Goal: Task Accomplishment & Management: Manage account settings

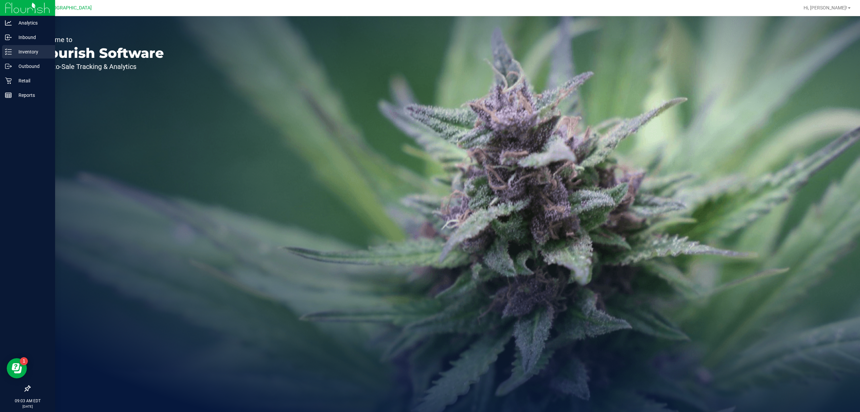
click at [30, 48] on p "Inventory" at bounding box center [32, 52] width 40 height 8
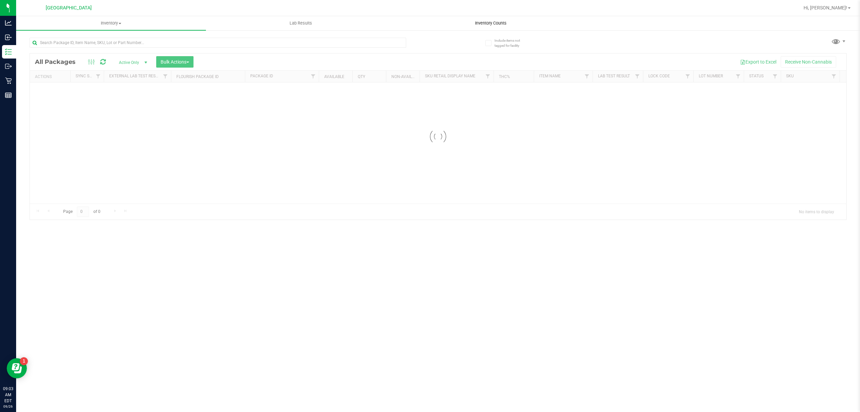
click at [483, 25] on span "Inventory Counts" at bounding box center [491, 23] width 50 height 6
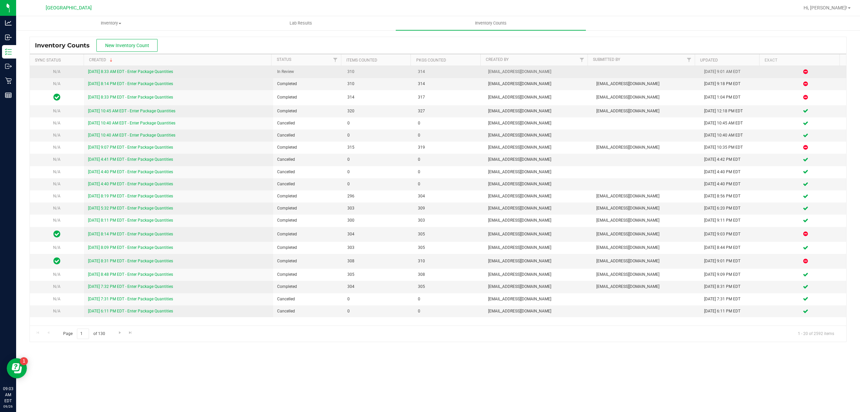
click at [126, 70] on link "[DATE] 8:33 AM EDT - Enter Package Quantities" at bounding box center [130, 71] width 85 height 5
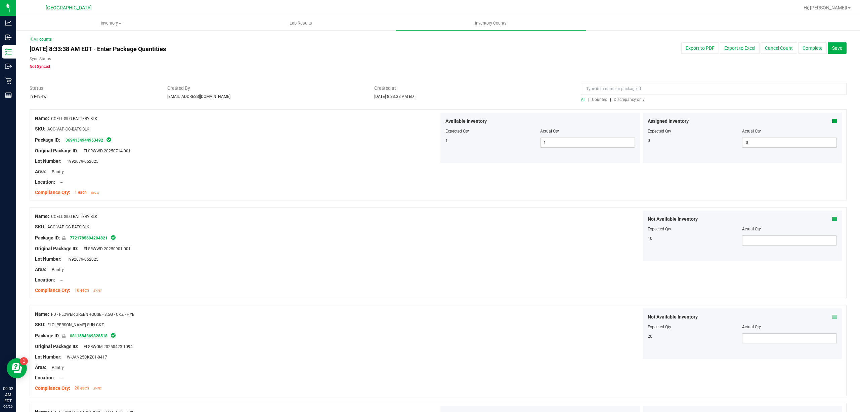
click at [639, 97] on span "Discrepancy only" at bounding box center [629, 99] width 31 height 5
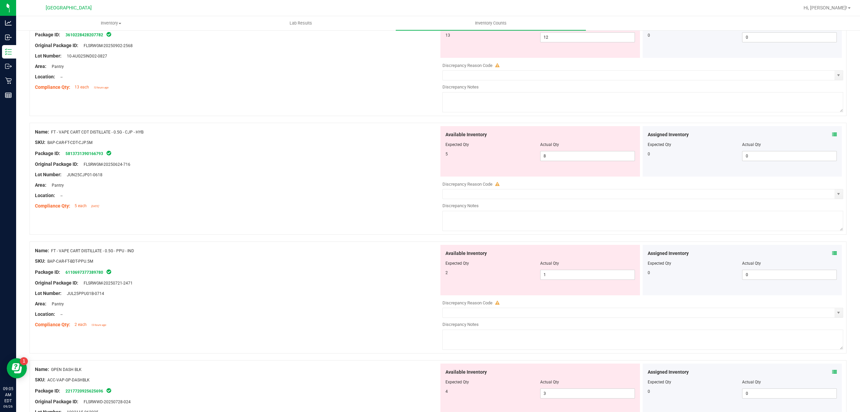
scroll to position [269, 0]
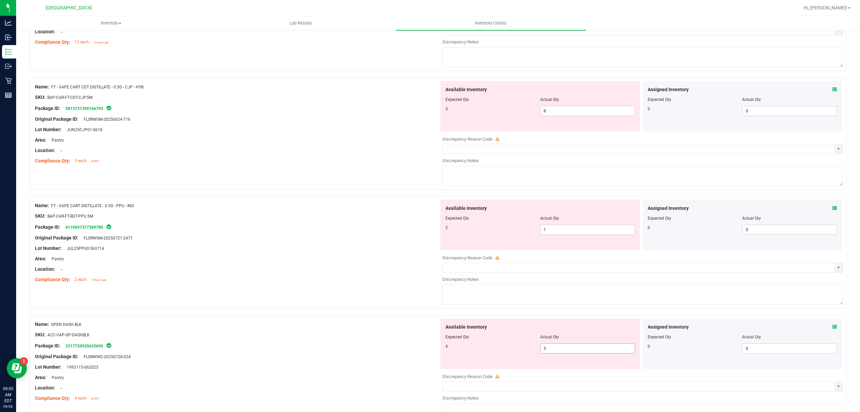
click at [557, 353] on span "3 3" at bounding box center [587, 348] width 95 height 10
click at [558, 353] on input "3" at bounding box center [588, 347] width 94 height 9
type input "4"
click at [212, 340] on div at bounding box center [237, 339] width 404 height 3
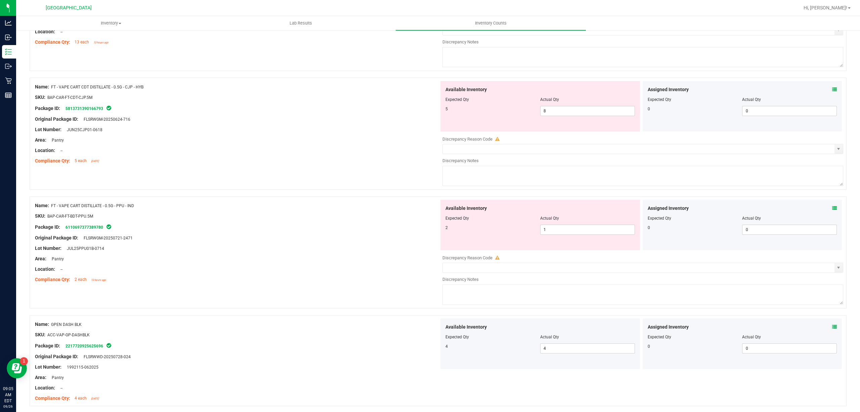
scroll to position [448, 0]
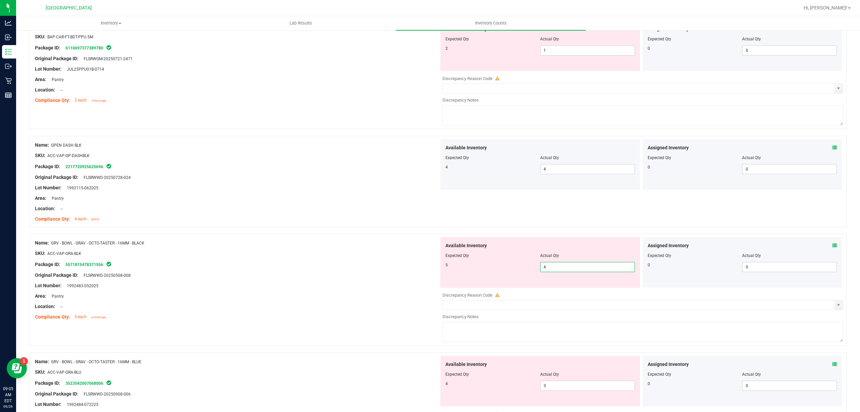
click at [601, 264] on span "4 4" at bounding box center [587, 267] width 95 height 10
click at [601, 264] on input "4" at bounding box center [588, 266] width 94 height 9
type input "5"
click at [297, 302] on div at bounding box center [237, 300] width 404 height 3
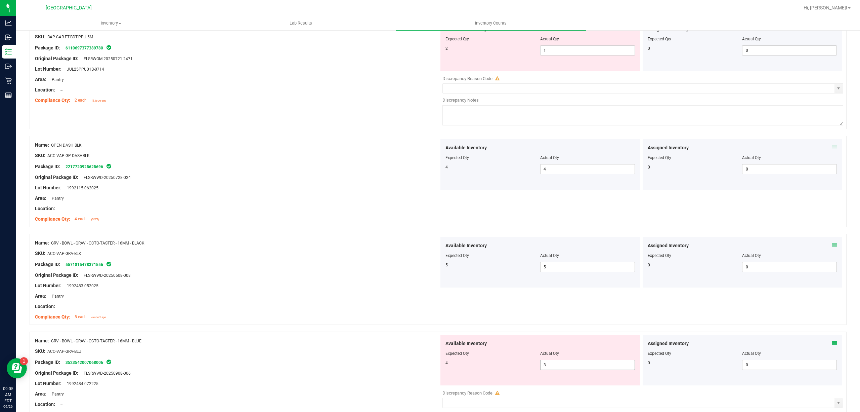
click at [592, 366] on span "3 3" at bounding box center [587, 365] width 95 height 10
type input "4"
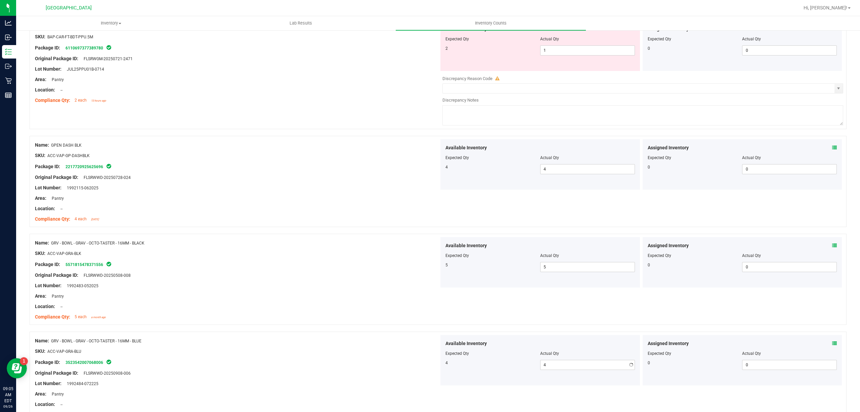
drag, startPoint x: 323, startPoint y: 371, endPoint x: 325, endPoint y: 368, distance: 3.8
click at [323, 370] on ng-container "Original Package ID: FLSRWWD-20250908-006" at bounding box center [237, 371] width 404 height 10
click at [236, 245] on div "Name: GRV - BOWL - GRAV - OCTO-TASTER - 16MM - BLACK" at bounding box center [237, 242] width 404 height 7
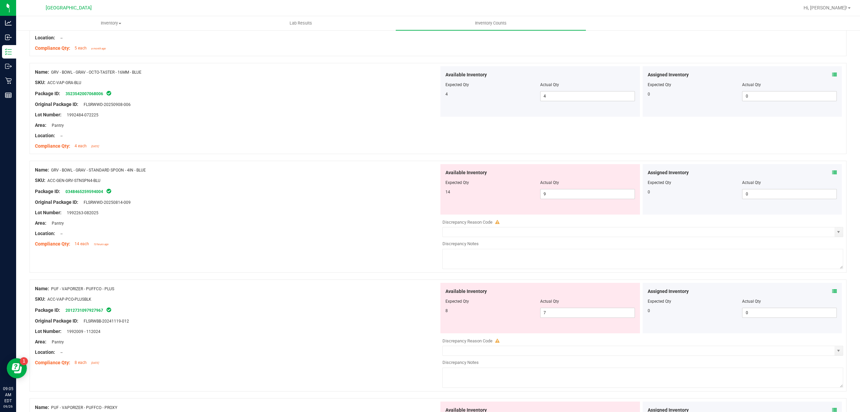
scroll to position [717, 0]
click at [565, 195] on span "9 9" at bounding box center [587, 194] width 95 height 10
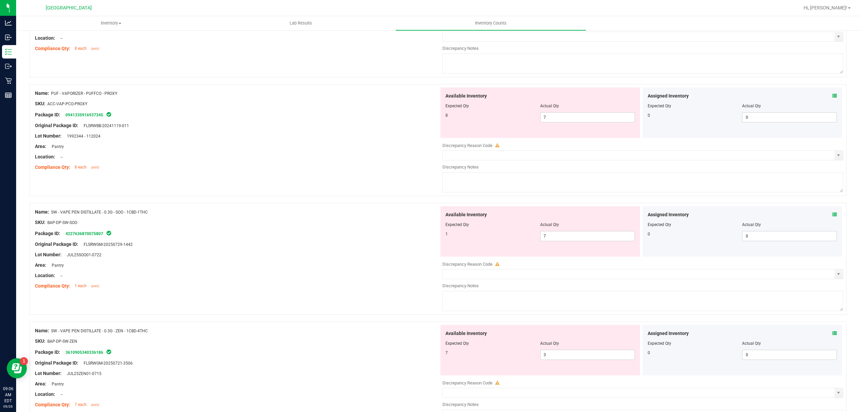
scroll to position [1075, 0]
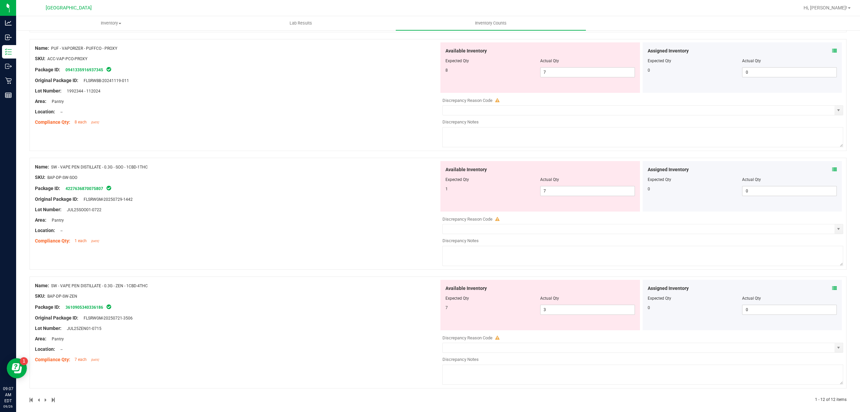
click at [618, 301] on div "Actual Qty" at bounding box center [587, 298] width 95 height 6
click at [611, 315] on span "3 3" at bounding box center [587, 309] width 95 height 10
click at [612, 315] on span "3 3" at bounding box center [587, 309] width 95 height 10
click at [612, 314] on input "3" at bounding box center [588, 309] width 94 height 9
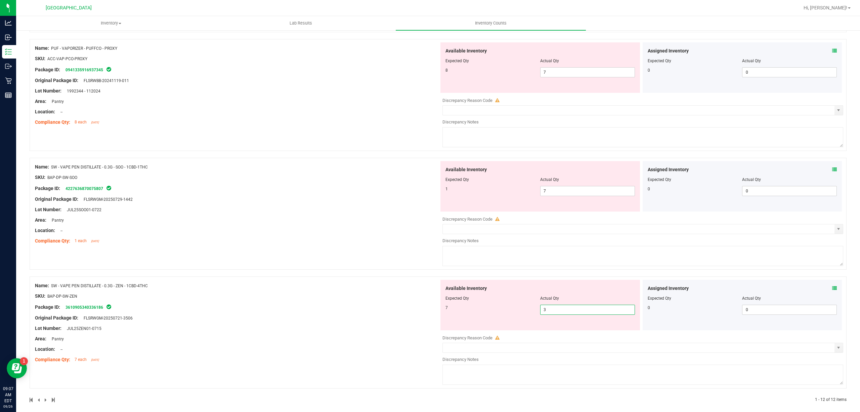
type input "7"
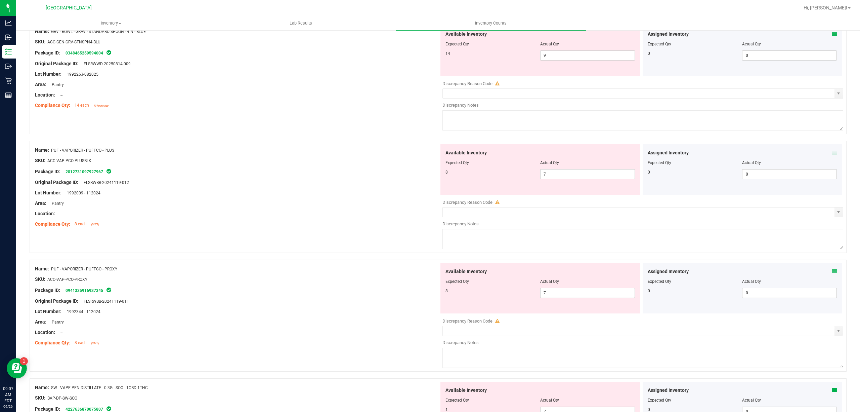
scroll to position [851, 0]
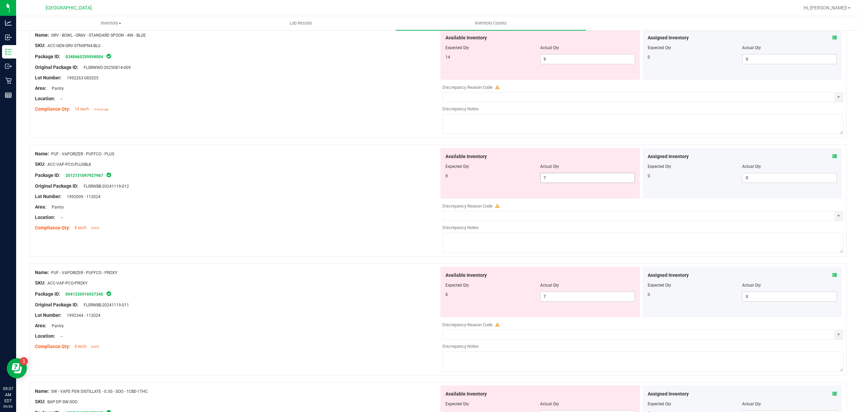
type input "7"
click at [599, 182] on span "7 7" at bounding box center [587, 178] width 95 height 10
click at [599, 182] on input "7" at bounding box center [588, 177] width 94 height 9
type input "8"
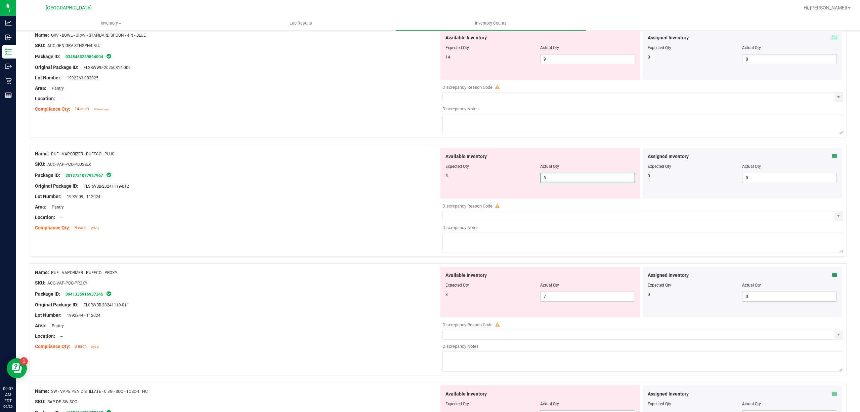
click at [562, 304] on div "Available Inventory Expected Qty Actual Qty 8 7 7" at bounding box center [641, 320] width 404 height 107
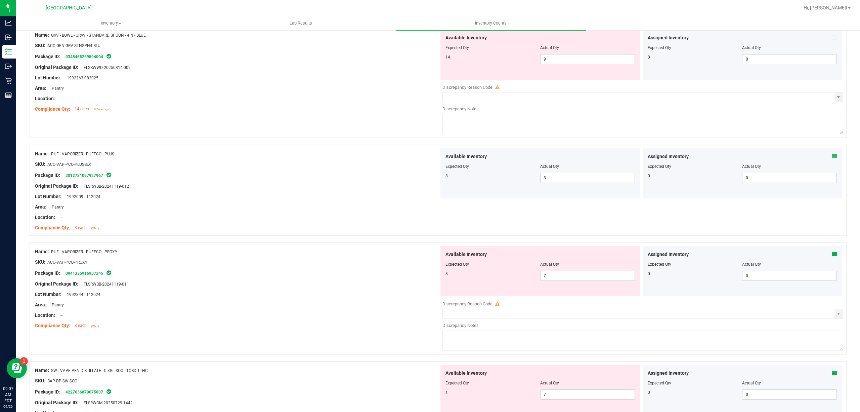
click at [562, 304] on div "Discrepancy Reason Code" at bounding box center [643, 303] width 401 height 7
click at [572, 277] on span "7 7" at bounding box center [587, 276] width 95 height 10
click at [572, 277] on input "7" at bounding box center [588, 275] width 94 height 9
type input "8"
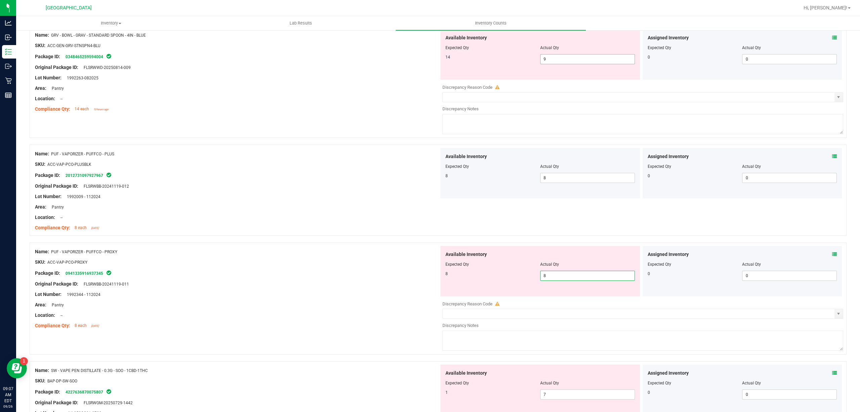
click at [547, 64] on span "9 9" at bounding box center [587, 59] width 95 height 10
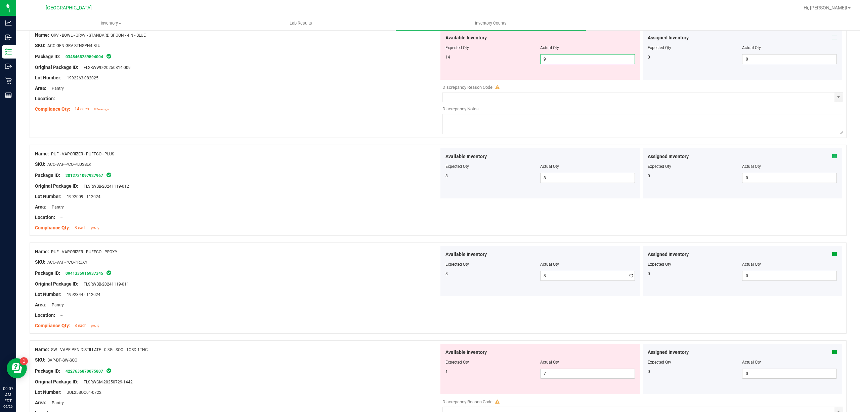
click at [547, 64] on input "9" at bounding box center [588, 58] width 94 height 9
type input "14"
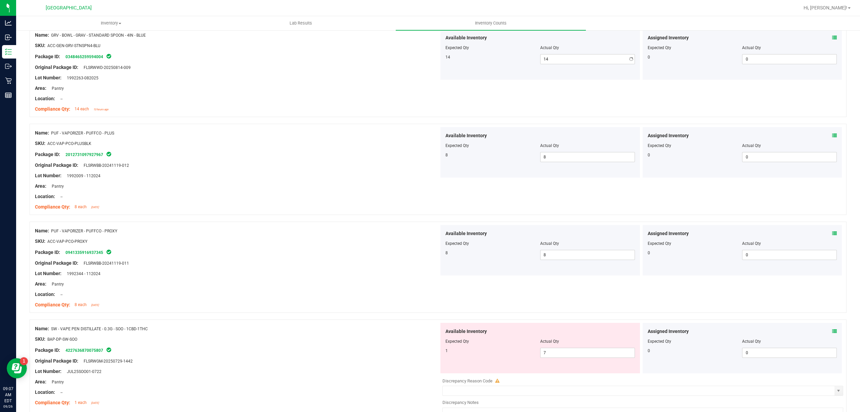
click at [375, 106] on div at bounding box center [237, 103] width 404 height 3
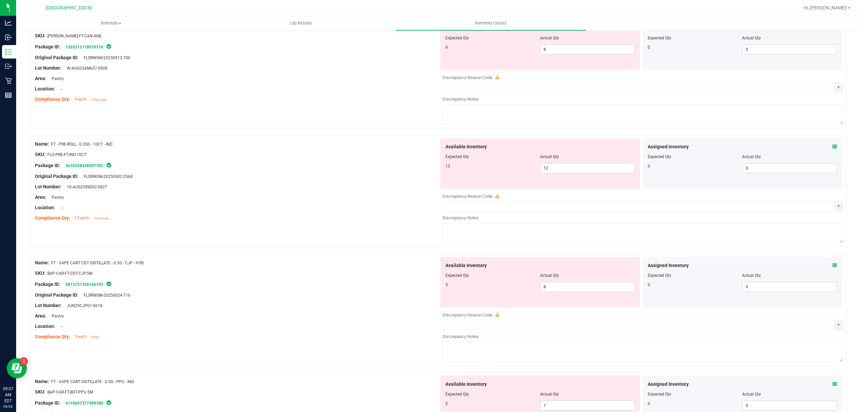
scroll to position [0, 0]
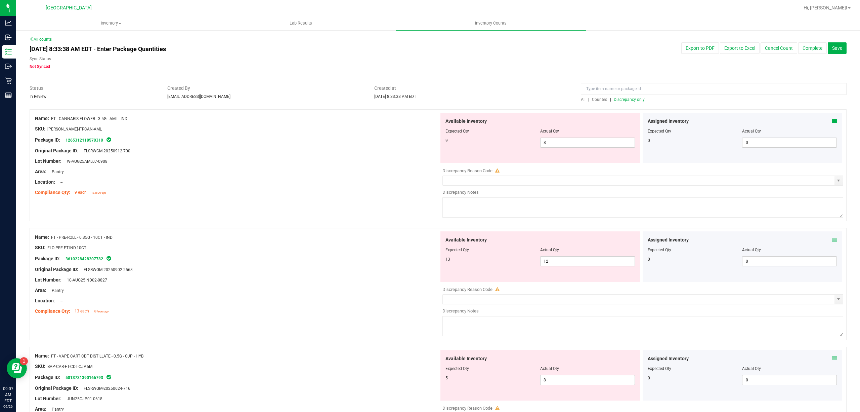
click at [627, 101] on span "Discrepancy only" at bounding box center [629, 99] width 31 height 5
click at [593, 99] on span "Counted" at bounding box center [599, 99] width 15 height 5
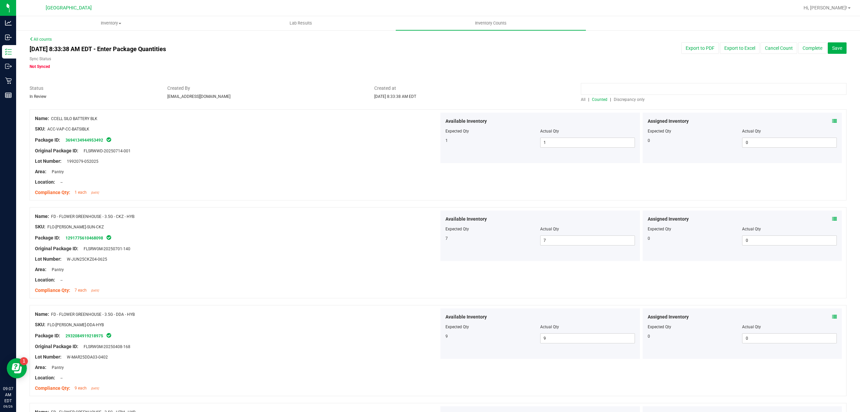
click at [612, 85] on input at bounding box center [714, 89] width 266 height 12
type input "t12"
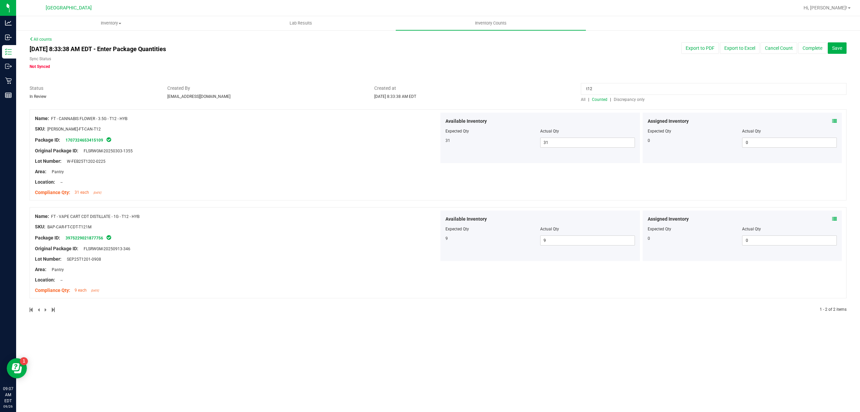
drag, startPoint x: 834, startPoint y: 218, endPoint x: 616, endPoint y: 196, distance: 218.9
click at [611, 197] on div "Name: FT - CANNABIS FLOWER - 3.5G - T12 - HYB SKU: [PERSON_NAME]-FT-CAN-T12 Pac…" at bounding box center [438, 154] width 817 height 91
click at [834, 216] on span at bounding box center [834, 218] width 5 height 7
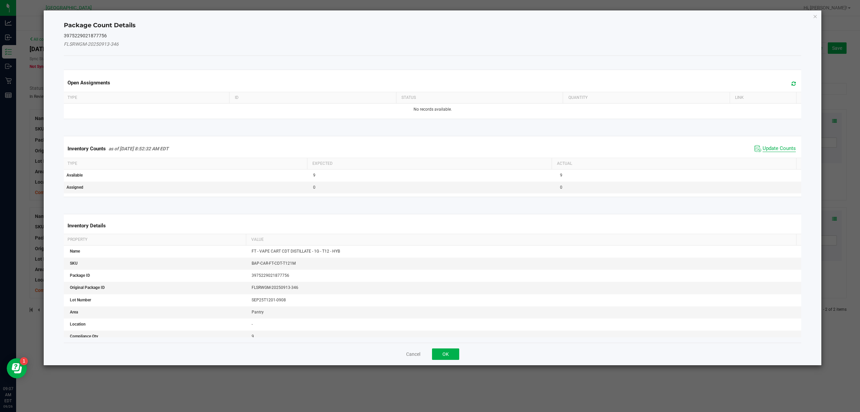
click at [766, 147] on span "Update Counts" at bounding box center [775, 149] width 45 height 10
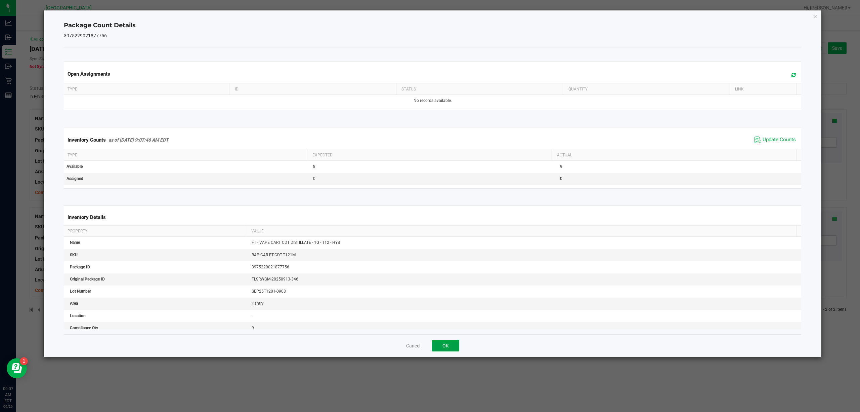
click at [451, 346] on button "OK" at bounding box center [445, 345] width 27 height 11
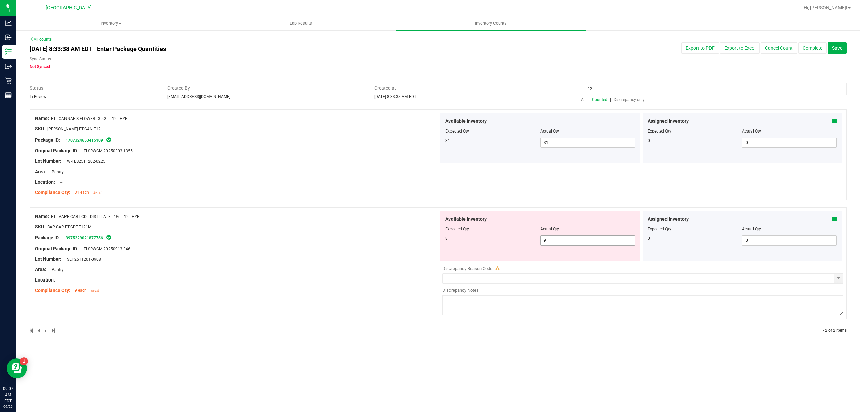
click at [587, 241] on span "9 9" at bounding box center [587, 240] width 95 height 10
click at [587, 241] on input "9" at bounding box center [588, 240] width 94 height 9
type input "8"
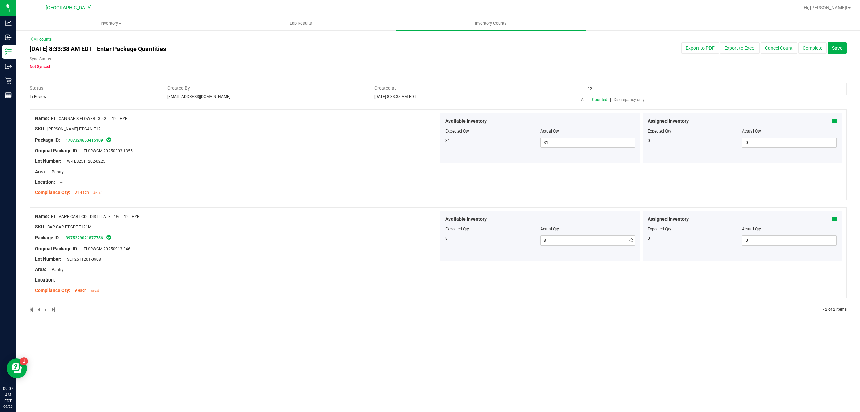
click at [325, 234] on div "Package ID: 3975229021877756" at bounding box center [237, 238] width 404 height 8
click at [614, 84] on input "t12" at bounding box center [714, 89] width 266 height 12
click at [690, 101] on div "All | Counted | Discrepancy only" at bounding box center [714, 99] width 266 height 6
click at [632, 101] on span "Discrepancy only" at bounding box center [629, 99] width 31 height 5
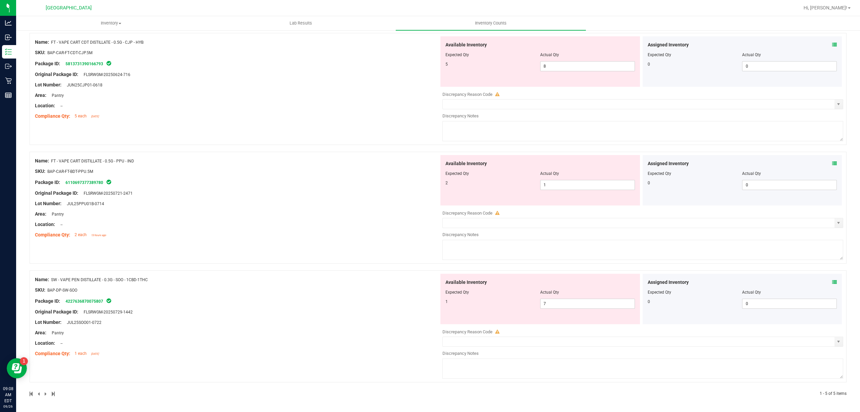
scroll to position [315, 0]
click at [549, 183] on span "1 1" at bounding box center [587, 185] width 95 height 10
click at [549, 183] on input "1" at bounding box center [588, 184] width 94 height 9
type input "2"
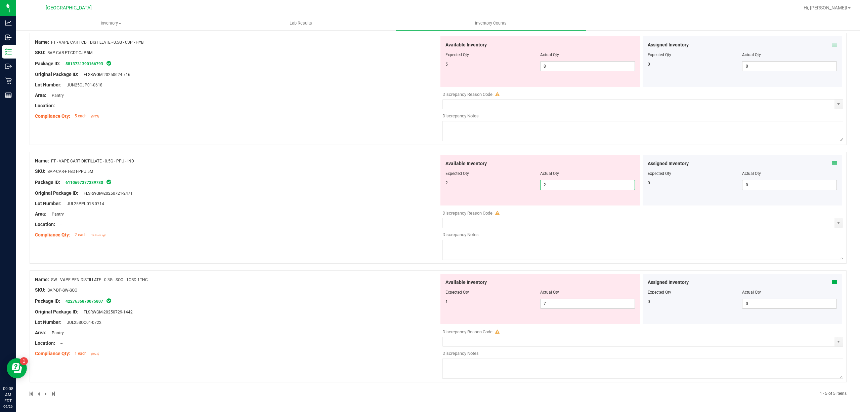
click at [363, 216] on div "Name: FT - VAPE CART DISTILLATE - 0.5G - PPU - IND SKU: BAP-CAR-FT-BDT-PPU.5M P…" at bounding box center [237, 198] width 404 height 86
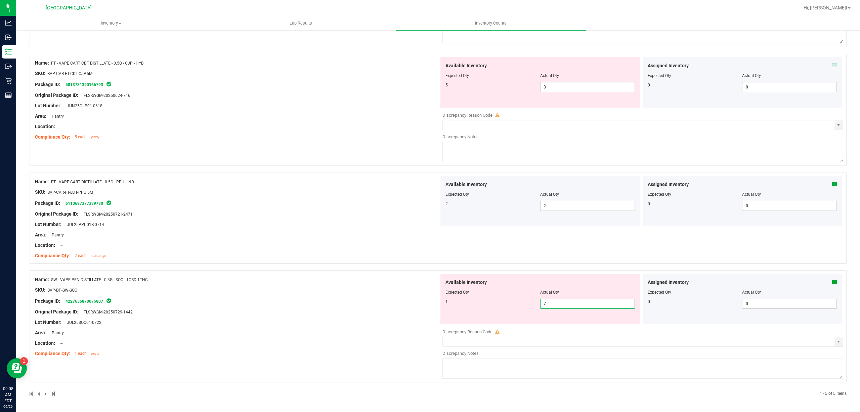
click at [573, 307] on span "7 7" at bounding box center [587, 303] width 95 height 10
click at [573, 307] on input "7" at bounding box center [588, 303] width 94 height 9
type input "1"
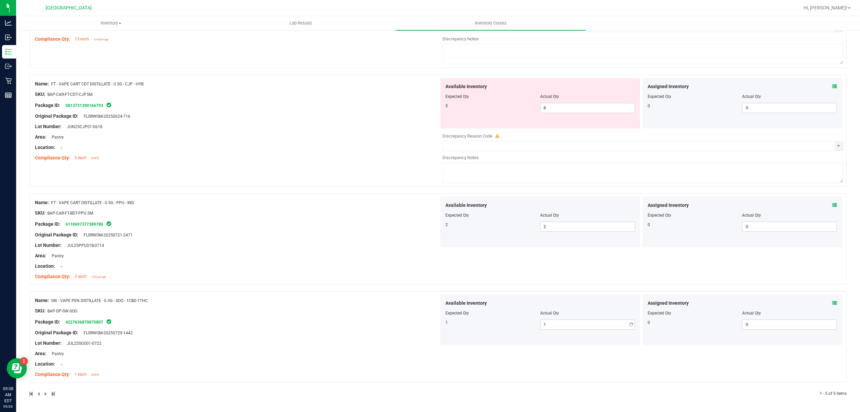
click at [347, 148] on div "Name: FT - VAPE CART CDT DISTILLATE - 0.5G - CJP - HYB SKU: BAP-CAR-FT-CDT-CJP.…" at bounding box center [438, 131] width 817 height 112
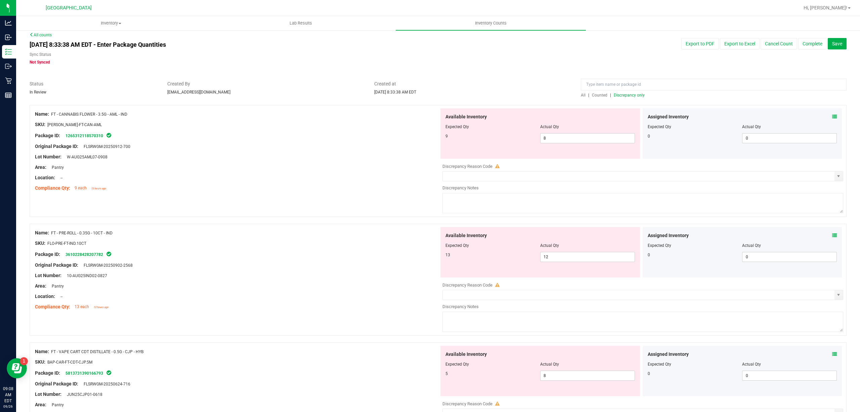
scroll to position [0, 0]
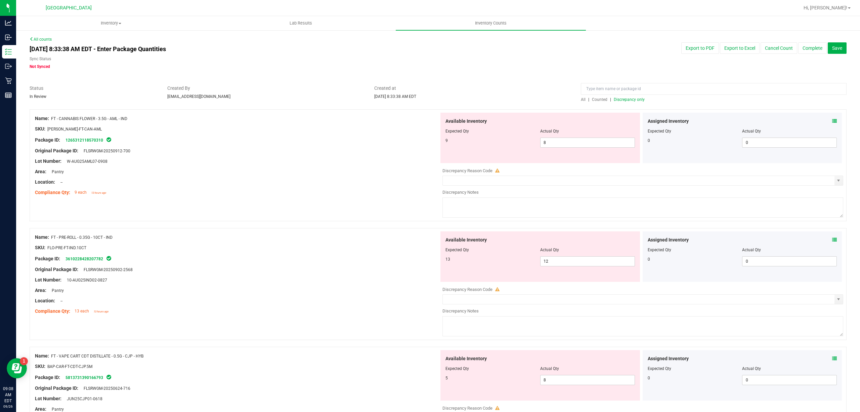
click at [622, 101] on span "Discrepancy only" at bounding box center [629, 99] width 31 height 5
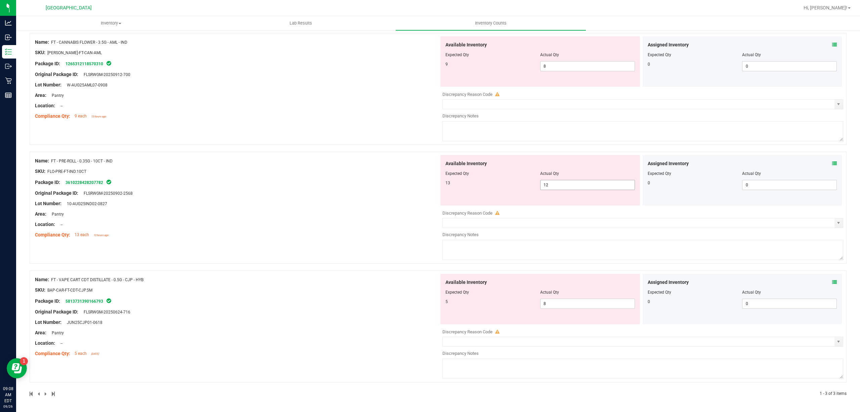
click at [564, 175] on div "Actual Qty" at bounding box center [587, 173] width 95 height 6
click at [563, 180] on span "12 12" at bounding box center [587, 185] width 95 height 10
click at [563, 180] on input "12" at bounding box center [588, 184] width 94 height 9
click at [546, 307] on span "8 8" at bounding box center [587, 303] width 95 height 10
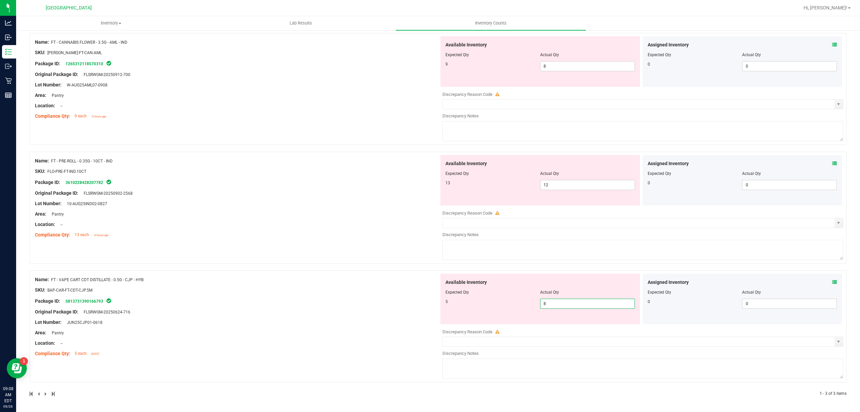
click at [546, 307] on input "8" at bounding box center [588, 303] width 94 height 9
type input "5"
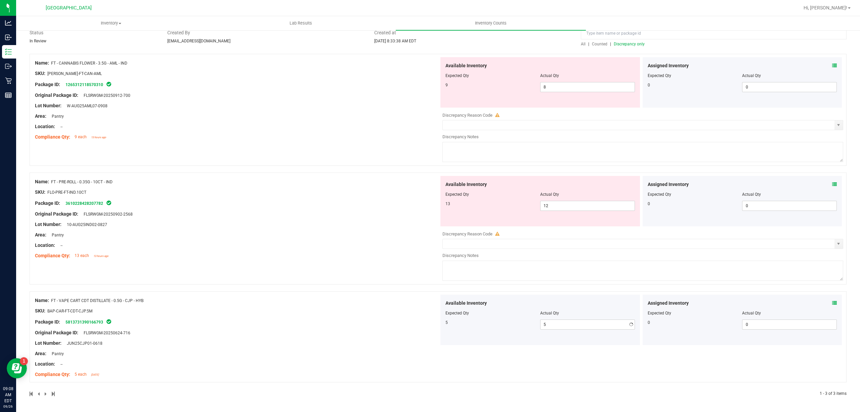
click at [368, 218] on div "Name: FT - PRE-ROLL - 0.35G - 10CT - IND SKU: FLO-PRE-FT-IND.10CT Package ID: 3…" at bounding box center [237, 219] width 404 height 86
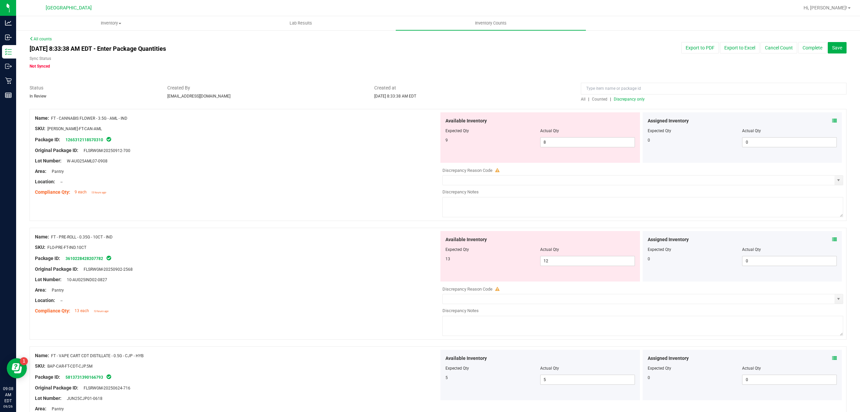
scroll to position [0, 0]
click at [396, 155] on div at bounding box center [237, 155] width 404 height 3
click at [618, 97] on span "Discrepancy only" at bounding box center [629, 99] width 31 height 5
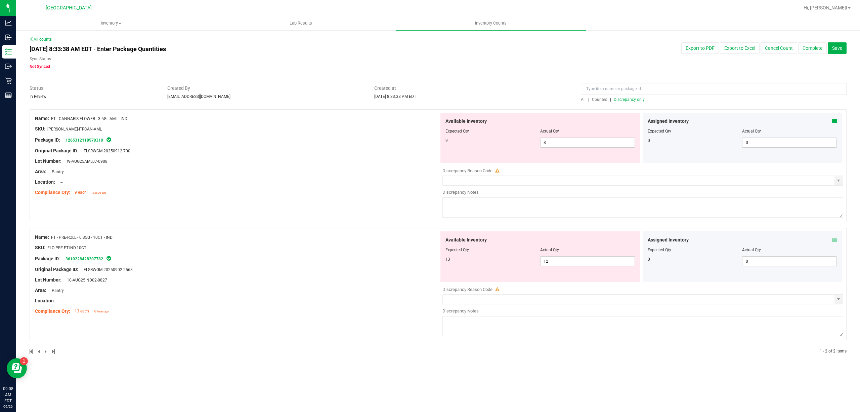
click at [350, 243] on div at bounding box center [237, 242] width 404 height 3
click at [559, 263] on span "12 12" at bounding box center [587, 261] width 95 height 10
click at [559, 263] on input "12" at bounding box center [588, 260] width 94 height 9
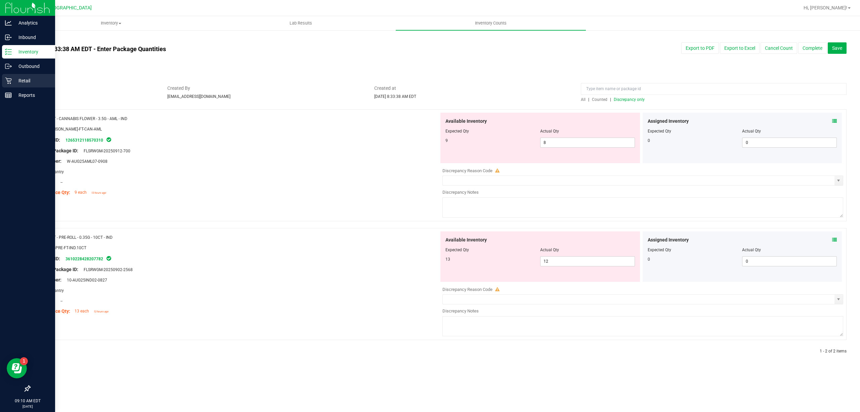
click at [38, 83] on p "Retail" at bounding box center [32, 81] width 40 height 8
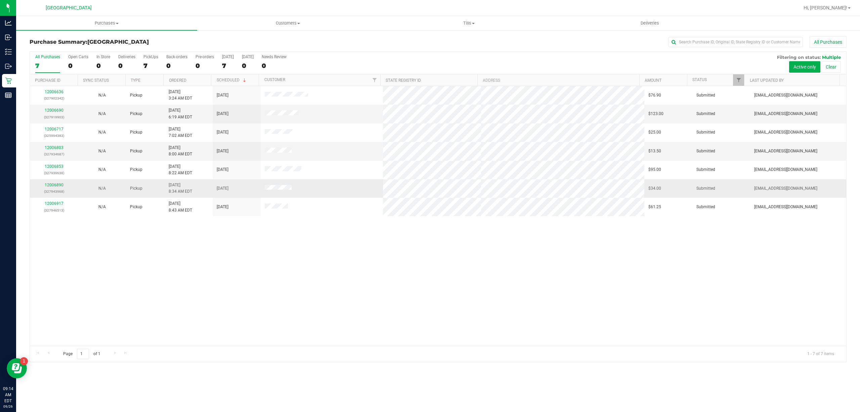
click at [47, 195] on p "(327943968)" at bounding box center [54, 191] width 40 height 6
click at [56, 109] on link "12006690" at bounding box center [54, 110] width 19 height 5
click at [60, 147] on link "12006803" at bounding box center [54, 147] width 19 height 5
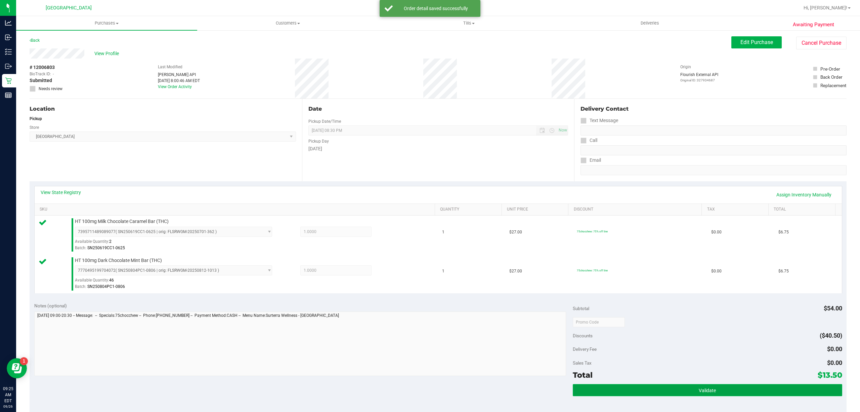
click at [699, 389] on span "Validate" at bounding box center [707, 390] width 17 height 5
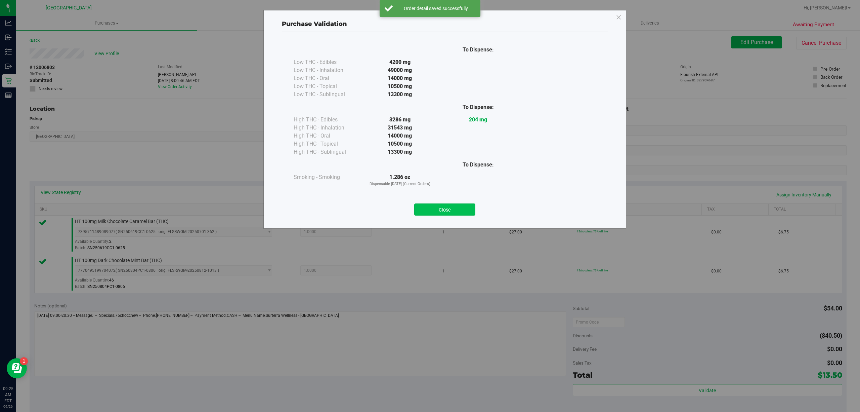
click at [454, 204] on button "Close" at bounding box center [444, 209] width 61 height 12
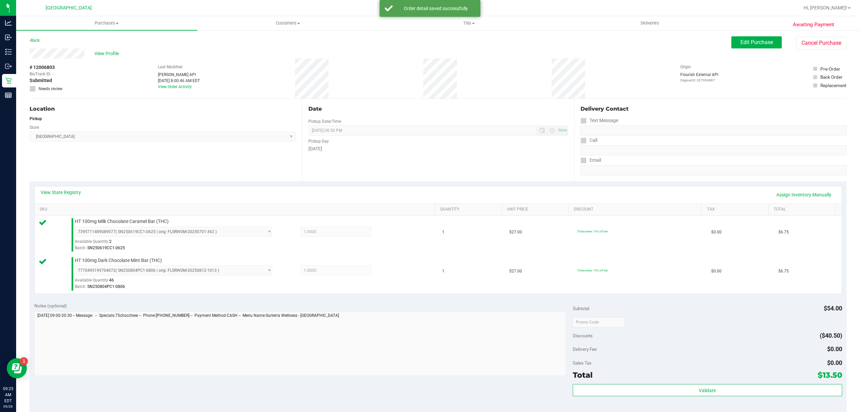
scroll to position [178, 0]
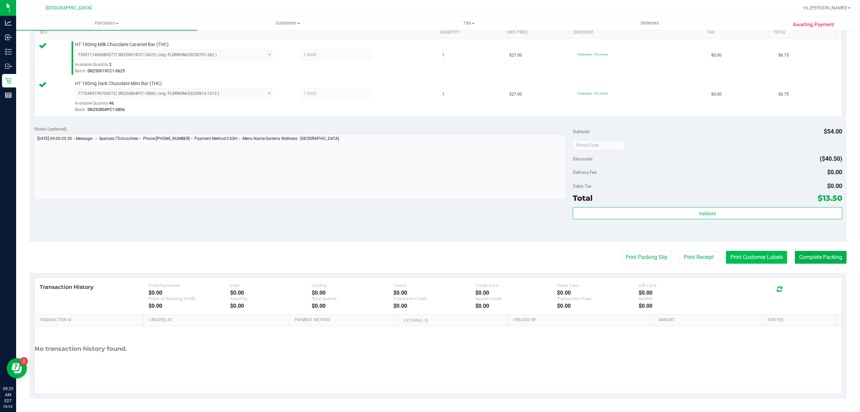
click at [753, 261] on button "Print Customer Labels" at bounding box center [756, 257] width 61 height 13
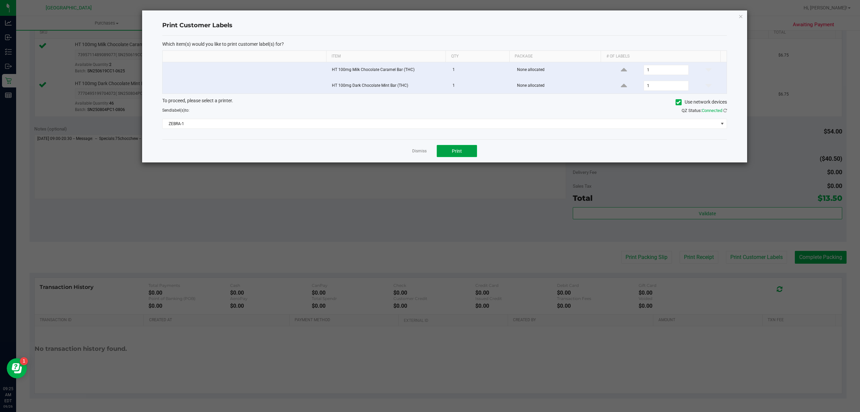
click at [446, 152] on button "Print" at bounding box center [457, 151] width 40 height 12
click at [449, 114] on div at bounding box center [444, 86] width 605 height 152
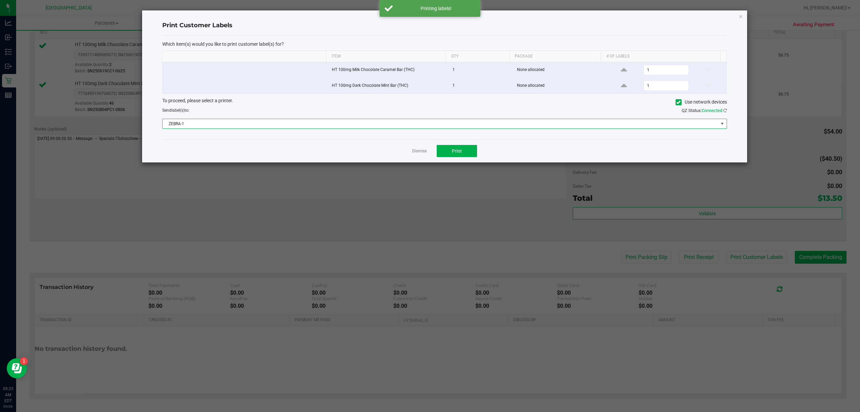
click at [450, 124] on span "ZEBRA-1" at bounding box center [441, 123] width 556 height 9
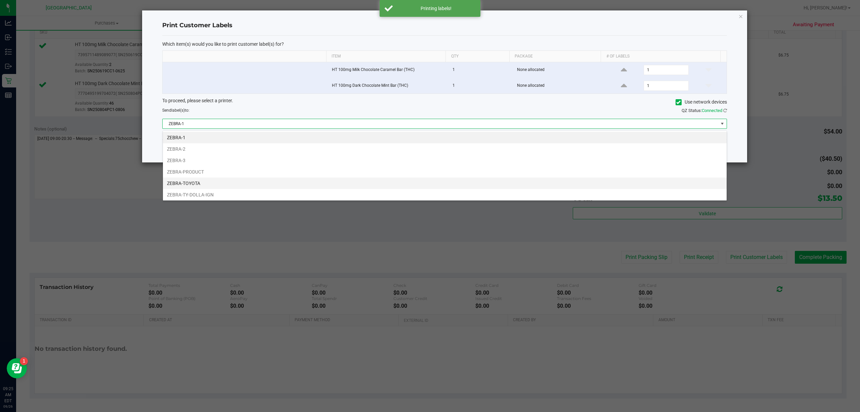
scroll to position [14, 0]
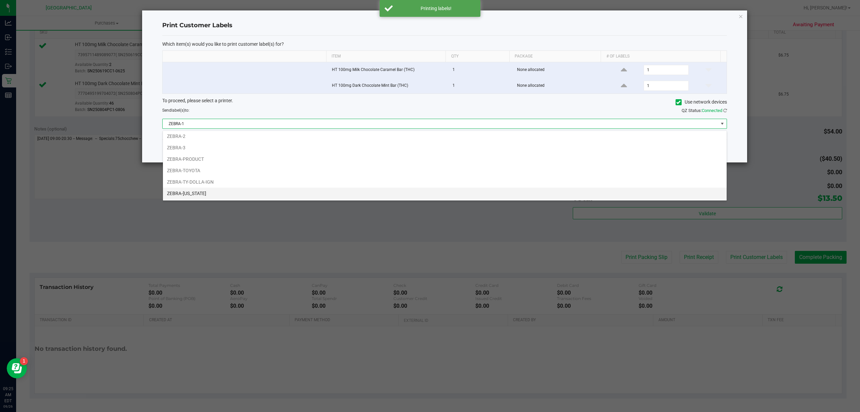
click at [387, 189] on li "ZEBRA-[US_STATE]" at bounding box center [445, 193] width 564 height 11
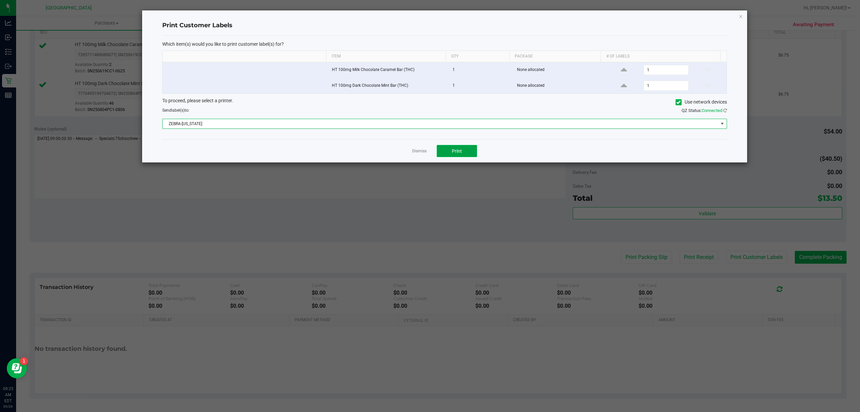
click at [464, 149] on button "Print" at bounding box center [457, 151] width 40 height 12
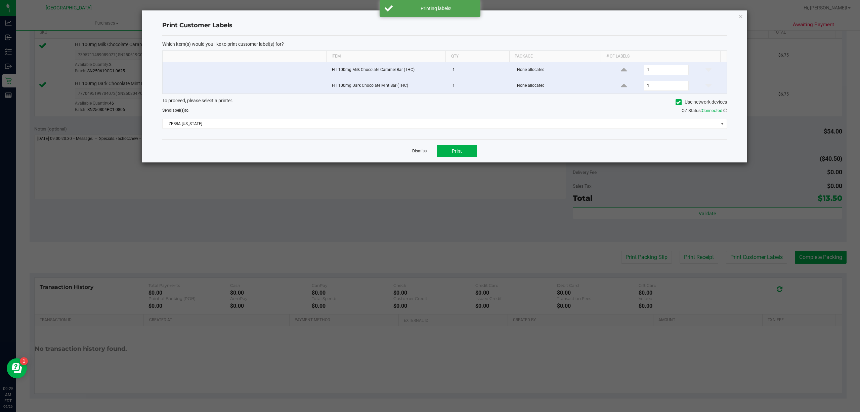
click at [424, 154] on link "Dismiss" at bounding box center [419, 151] width 14 height 6
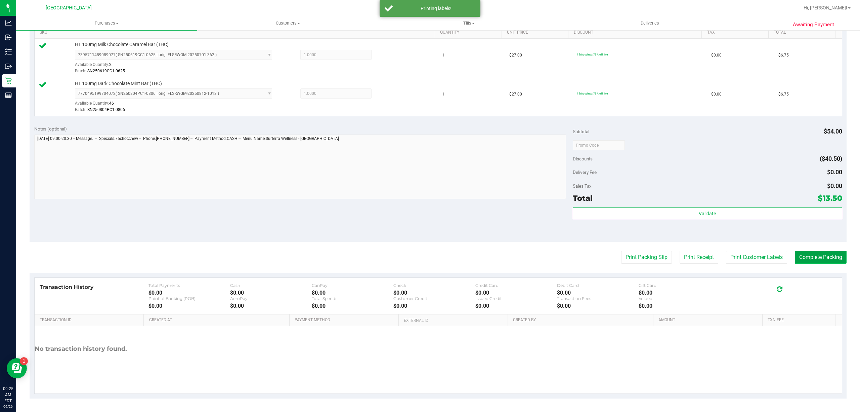
click at [809, 253] on button "Complete Packing" at bounding box center [821, 257] width 52 height 13
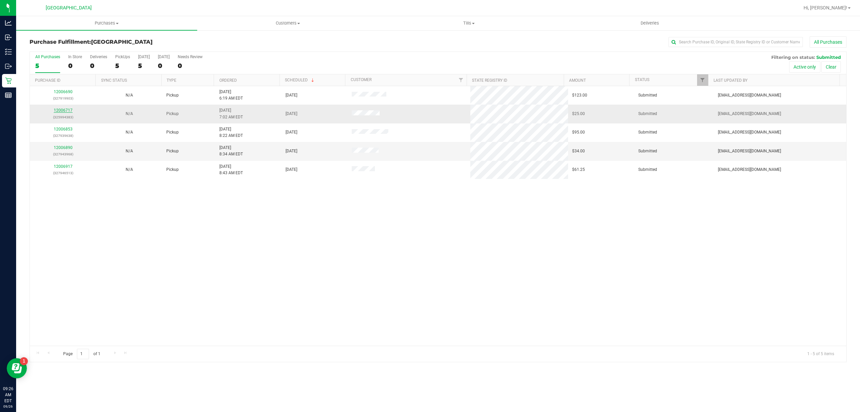
click at [70, 111] on link "12006717" at bounding box center [63, 110] width 19 height 5
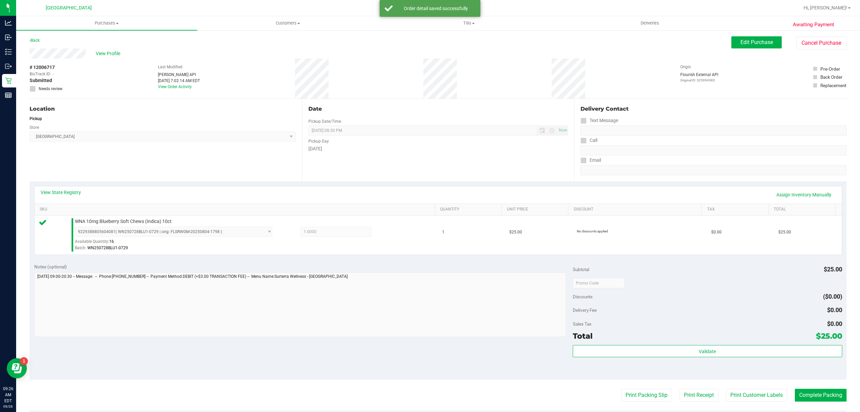
click at [842, 13] on div "Hi, [PERSON_NAME]!" at bounding box center [827, 8] width 52 height 12
click at [841, 11] on div "Hi, [PERSON_NAME]!" at bounding box center [827, 8] width 52 height 12
click at [840, 9] on span "Hi, [PERSON_NAME]!" at bounding box center [826, 7] width 44 height 5
click at [826, 55] on li "Sign Out" at bounding box center [830, 59] width 50 height 12
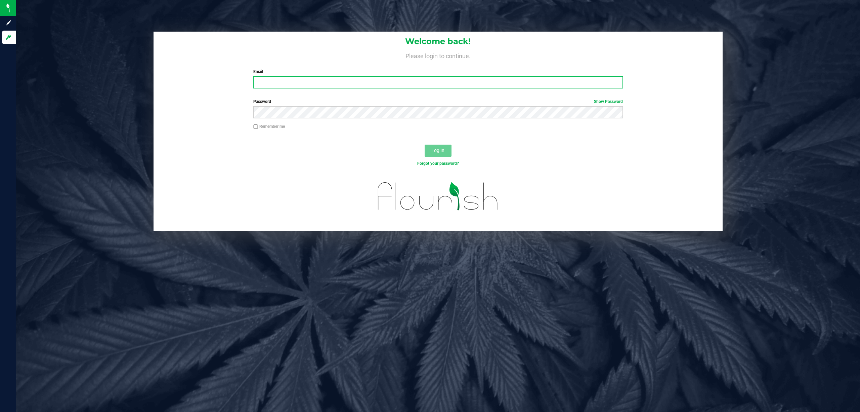
click at [545, 80] on input "Email" at bounding box center [438, 82] width 370 height 12
type input "[EMAIL_ADDRESS][DOMAIN_NAME]"
click at [425, 145] on button "Log In" at bounding box center [438, 151] width 27 height 12
